Goal: Task Accomplishment & Management: Manage account settings

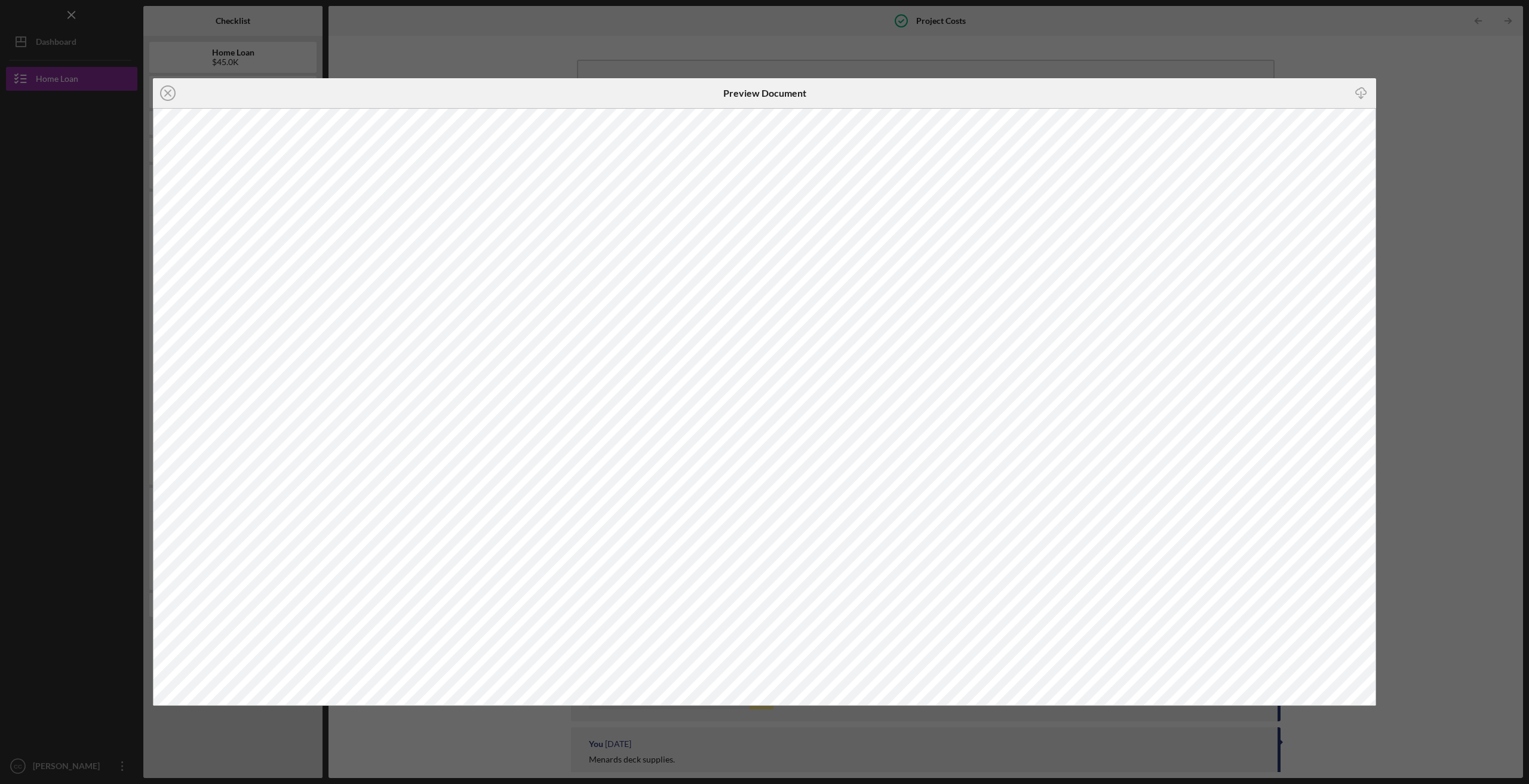
scroll to position [402, 0]
click at [168, 94] on line at bounding box center [168, 93] width 6 height 6
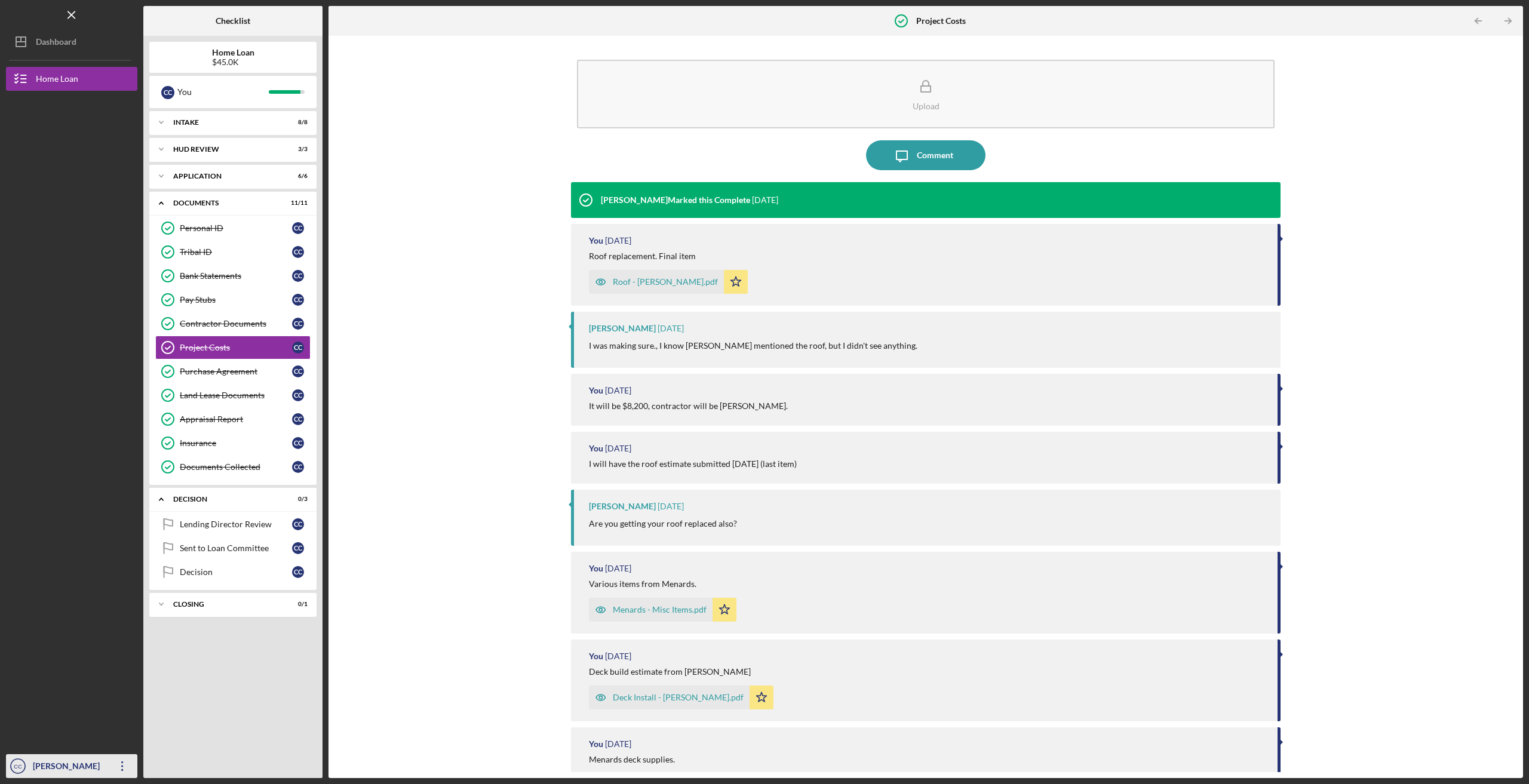
click at [15, 764] on text "CC" at bounding box center [18, 766] width 8 height 7
click at [32, 736] on link "Logout" at bounding box center [72, 739] width 131 height 25
